Goal: Find specific page/section: Find specific page/section

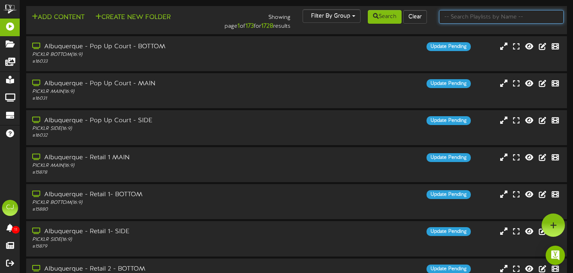
click at [462, 19] on input "text" at bounding box center [501, 17] width 125 height 14
type input "littleton"
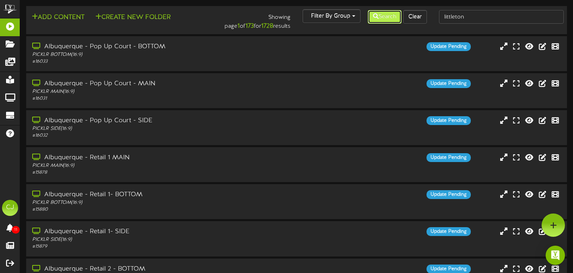
click at [390, 13] on button "Search" at bounding box center [385, 17] width 34 height 14
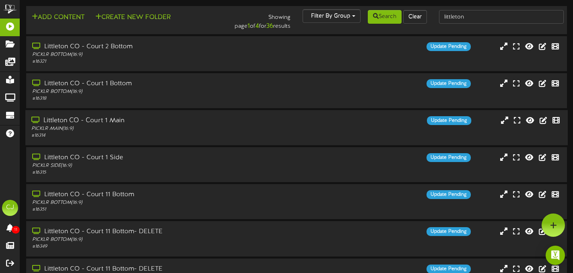
scroll to position [165, 0]
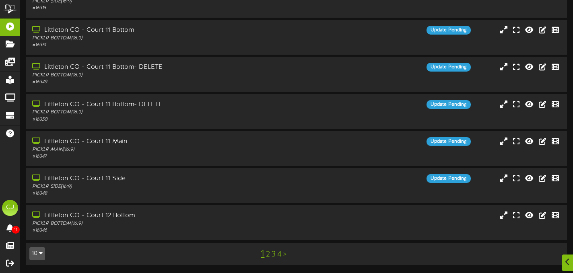
click at [279, 257] on link "4" at bounding box center [279, 254] width 4 height 9
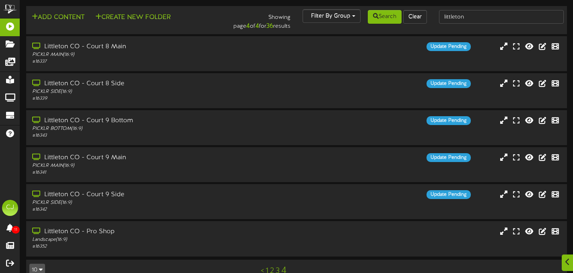
scroll to position [16, 0]
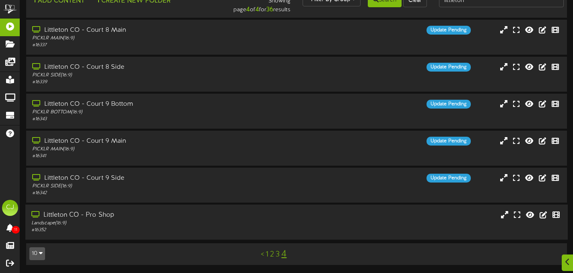
click at [183, 230] on div "# 16352" at bounding box center [138, 230] width 214 height 7
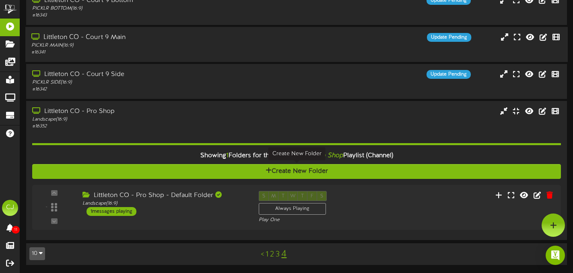
scroll to position [120, 0]
click at [201, 217] on div "- ( 16:9" at bounding box center [296, 207] width 535 height 33
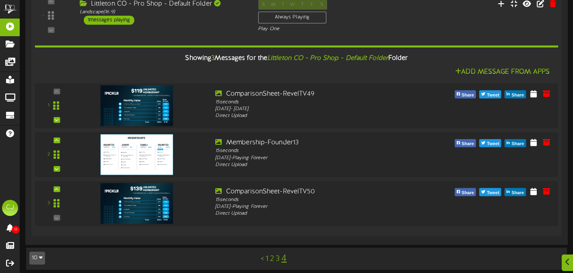
scroll to position [312, 0]
